Goal: Transaction & Acquisition: Purchase product/service

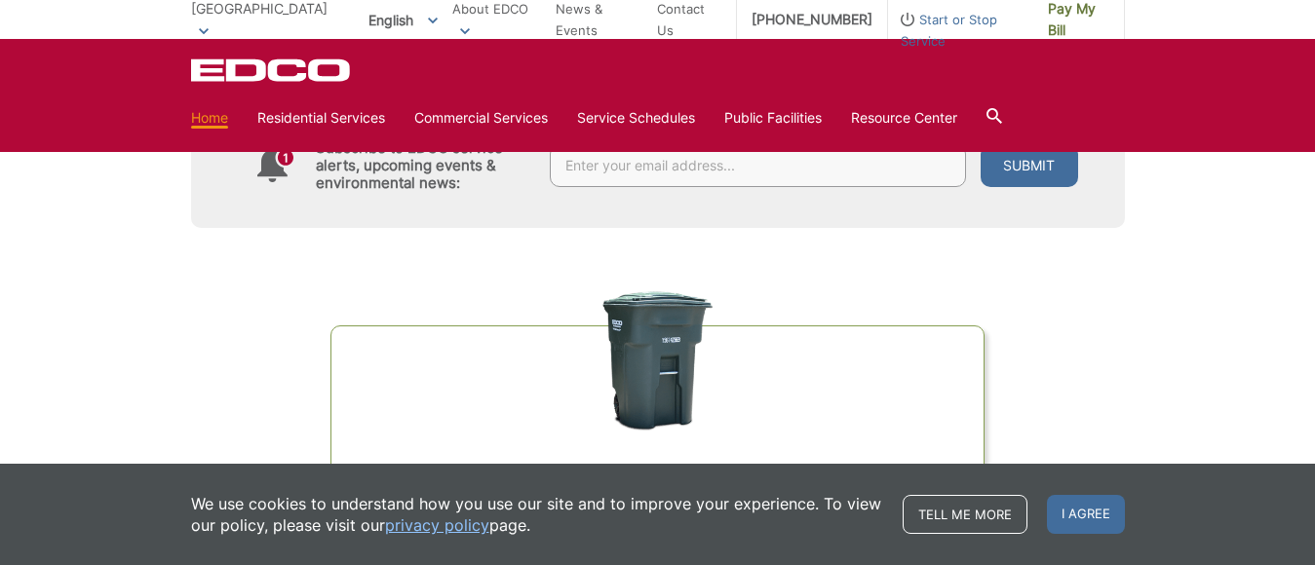
scroll to position [195, 0]
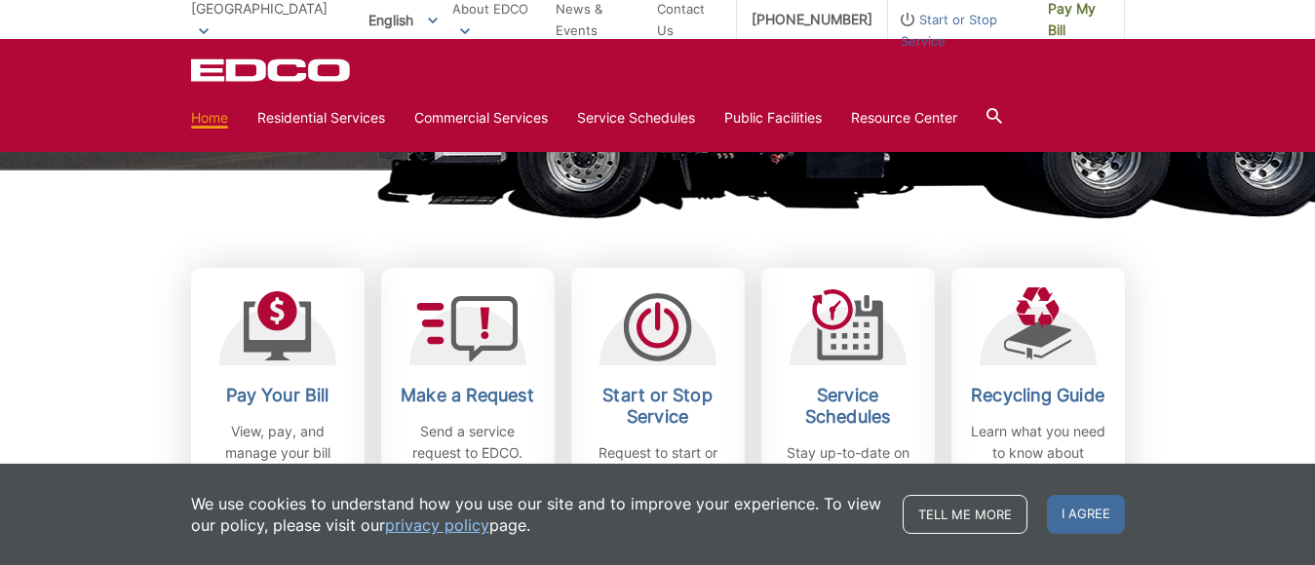
scroll to position [585, 0]
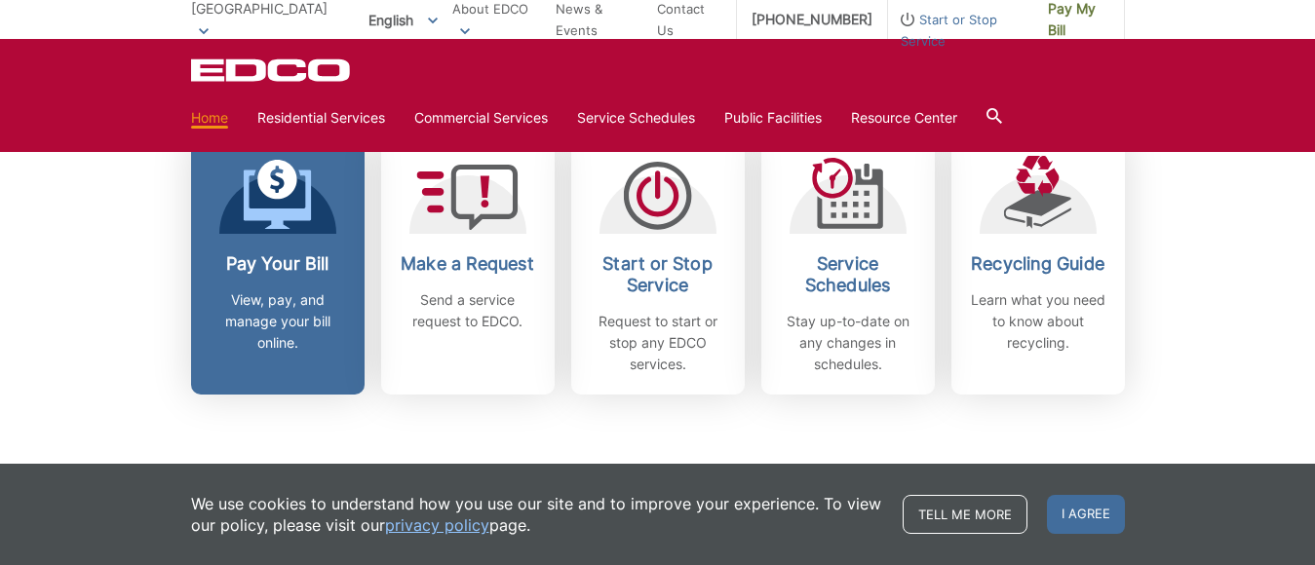
click at [257, 276] on div "Pay Your Bill View, pay, and manage your bill online." at bounding box center [278, 303] width 144 height 100
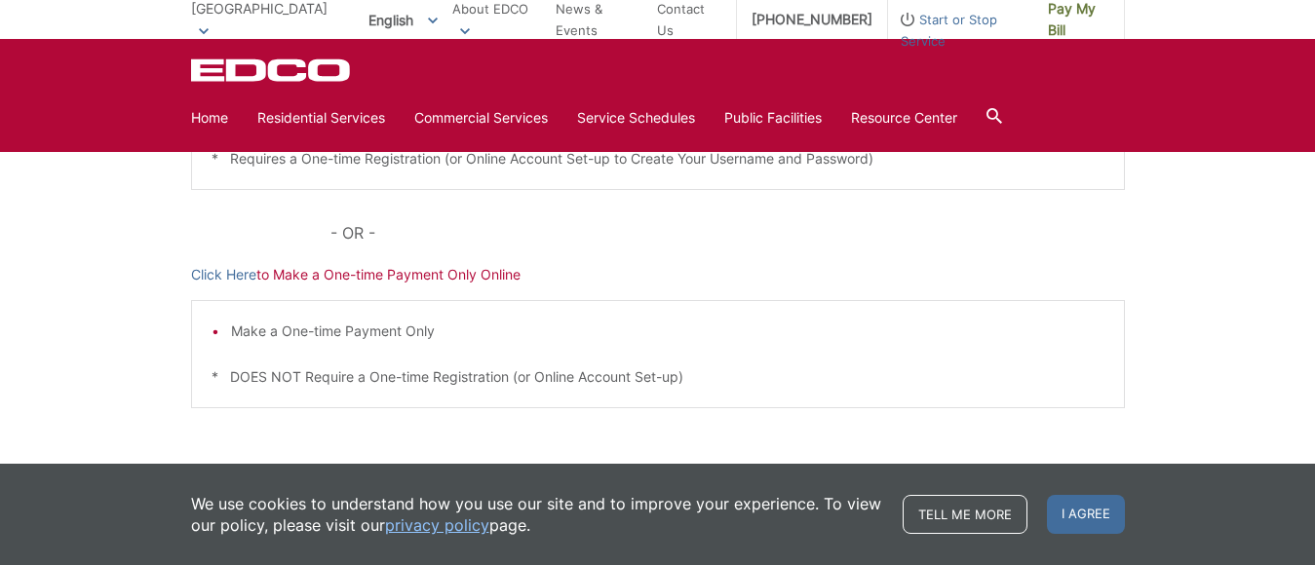
scroll to position [563, 0]
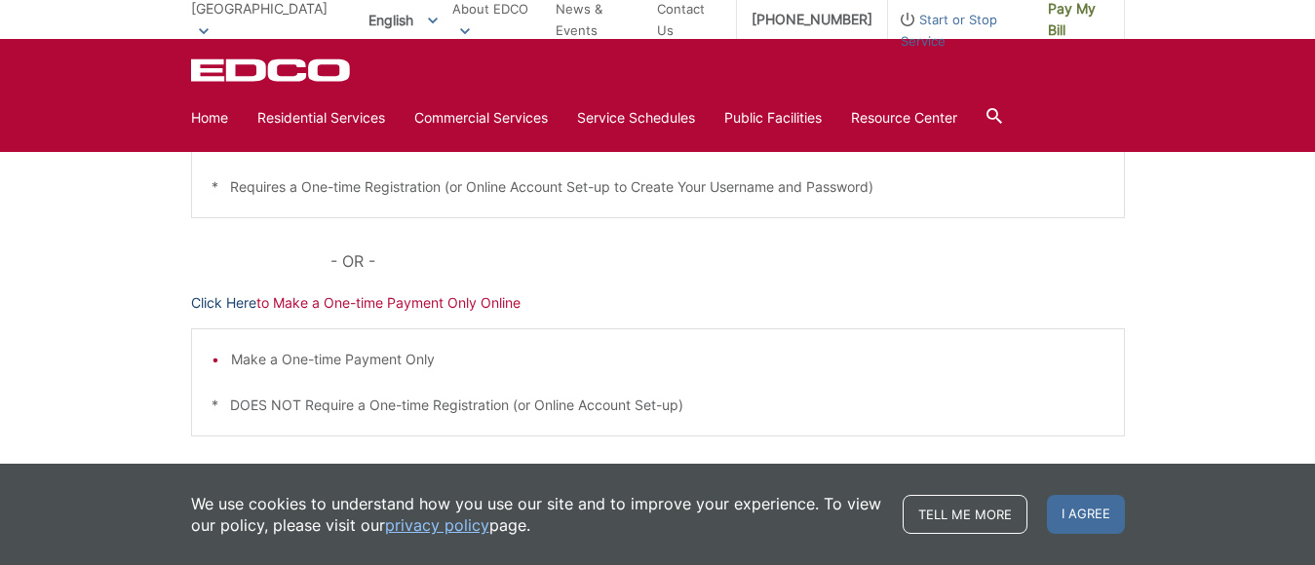
click at [244, 302] on link "Click Here" at bounding box center [223, 302] width 65 height 21
